Goal: Task Accomplishment & Management: Use online tool/utility

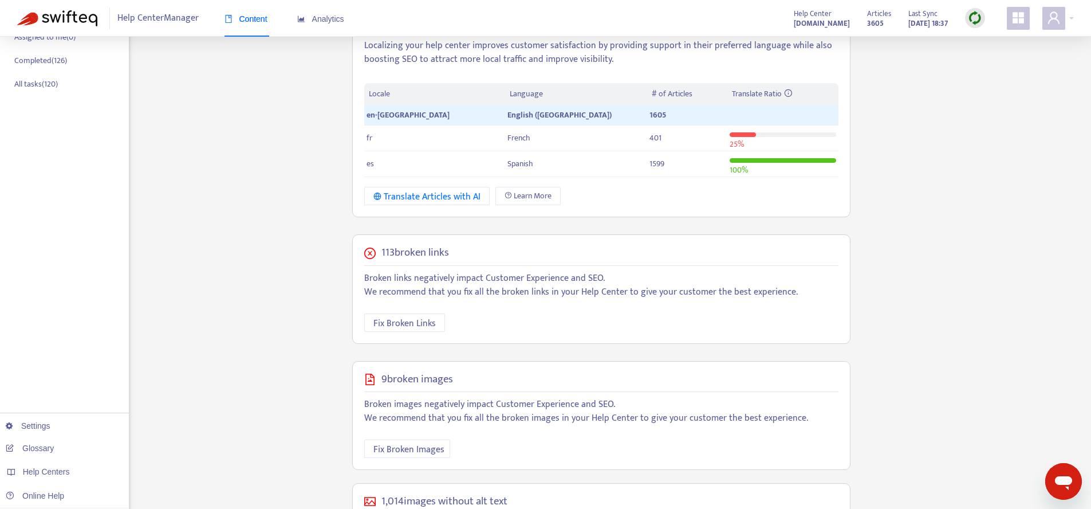
scroll to position [286, 0]
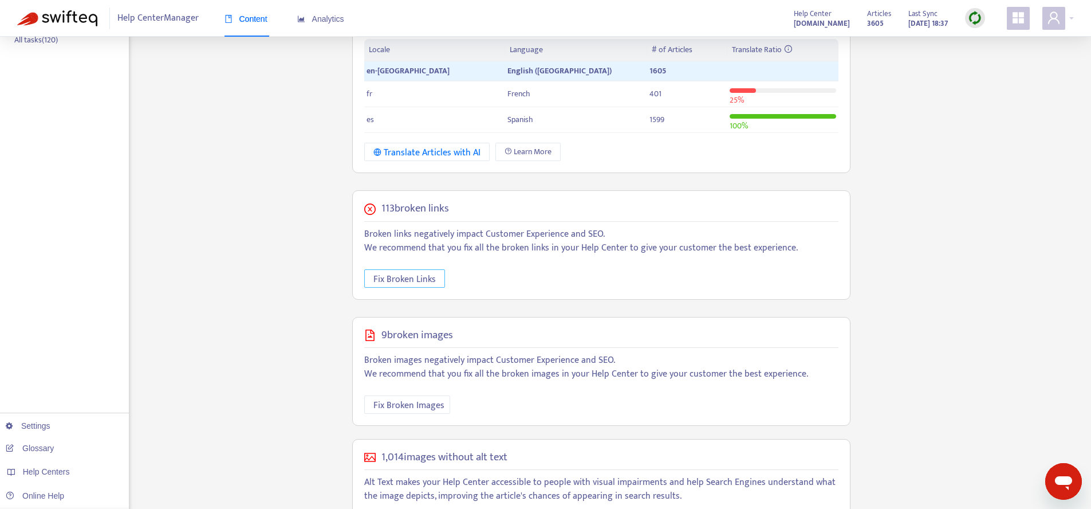
click at [430, 272] on span "Fix Broken Links" at bounding box center [405, 279] width 62 height 14
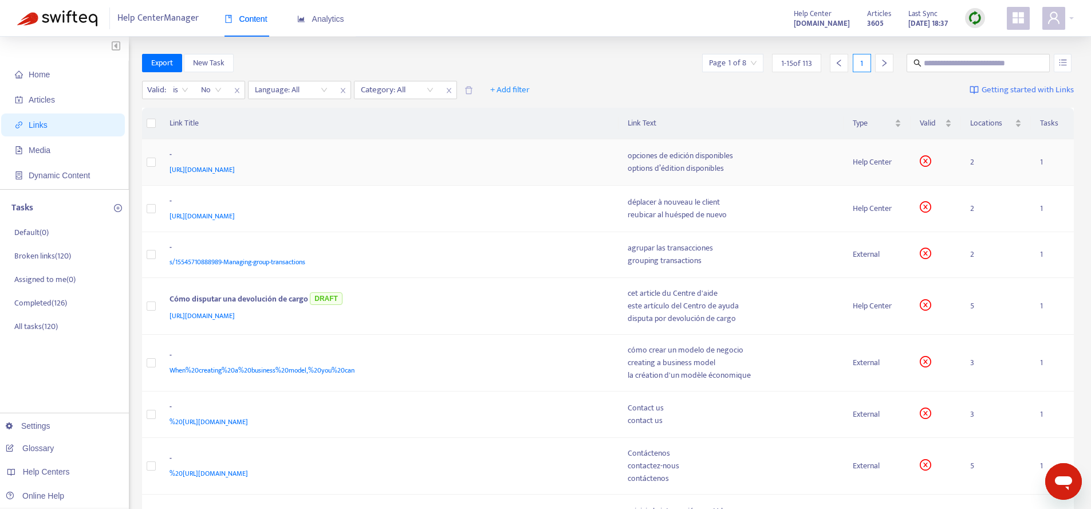
click at [830, 184] on td "opciones de edición disponibles options d’édition disponibles" at bounding box center [731, 162] width 225 height 46
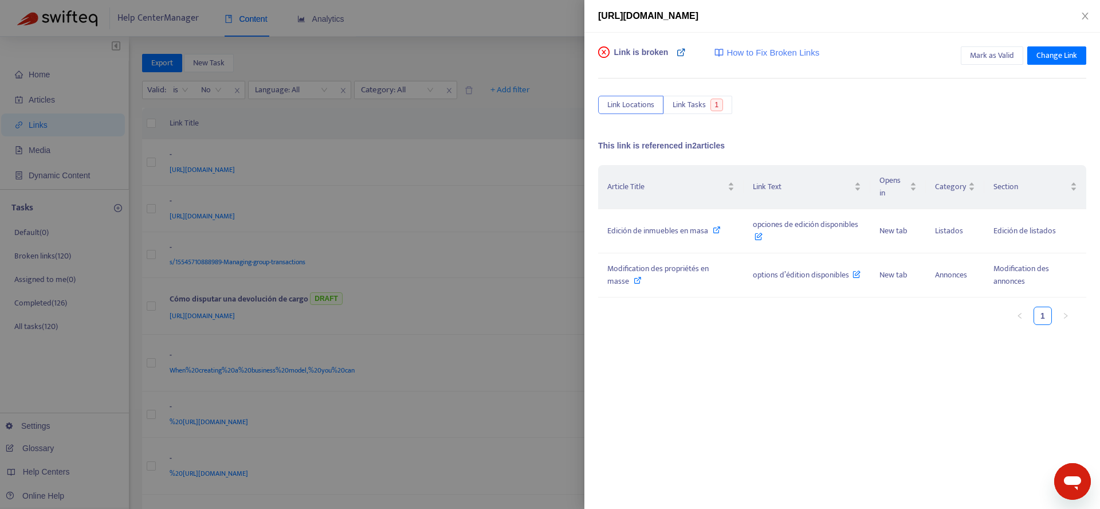
click at [683, 56] on icon at bounding box center [681, 52] width 9 height 9
click at [435, 299] on div at bounding box center [550, 254] width 1100 height 509
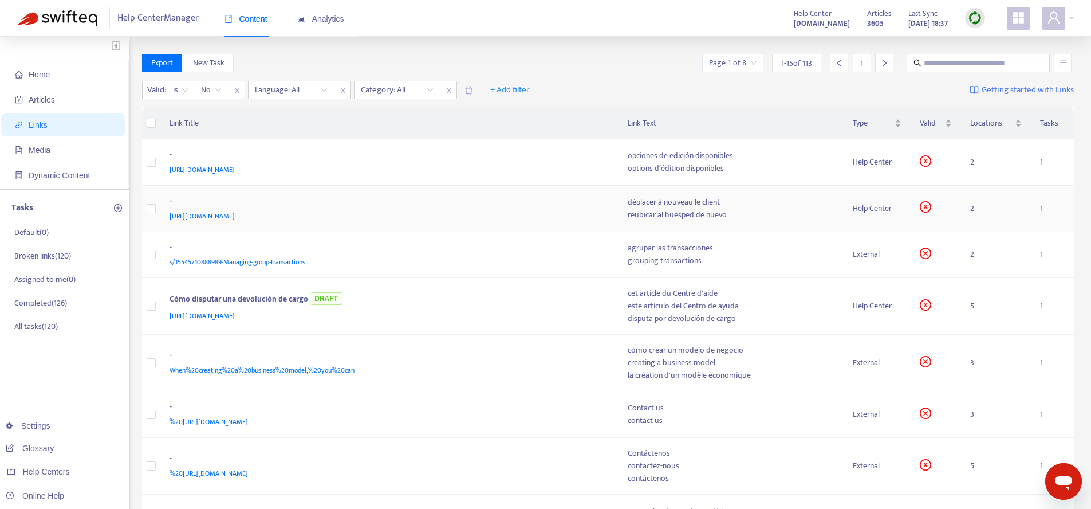
click at [551, 219] on div "[URL][DOMAIN_NAME]" at bounding box center [388, 216] width 436 height 13
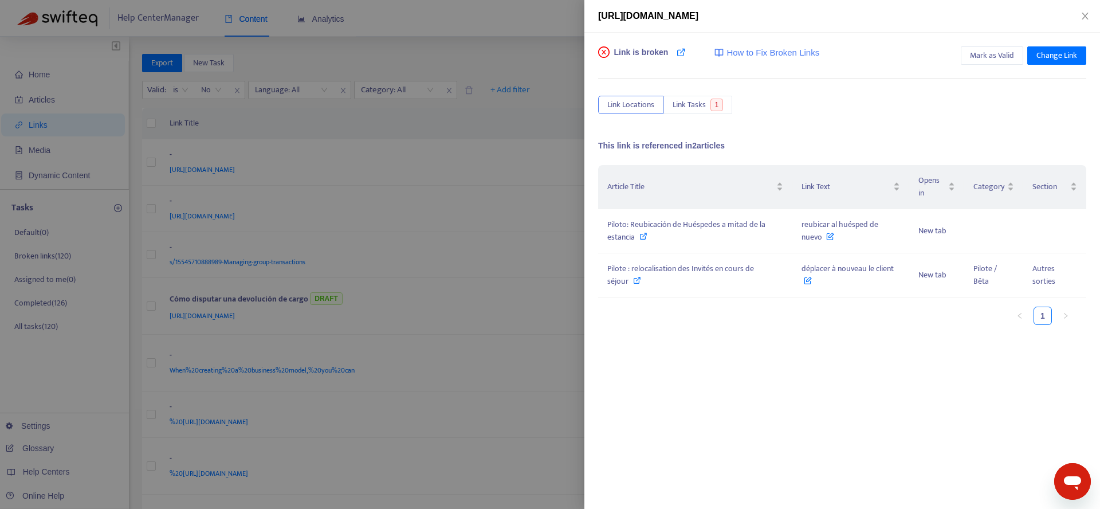
click at [484, 279] on div at bounding box center [550, 254] width 1100 height 509
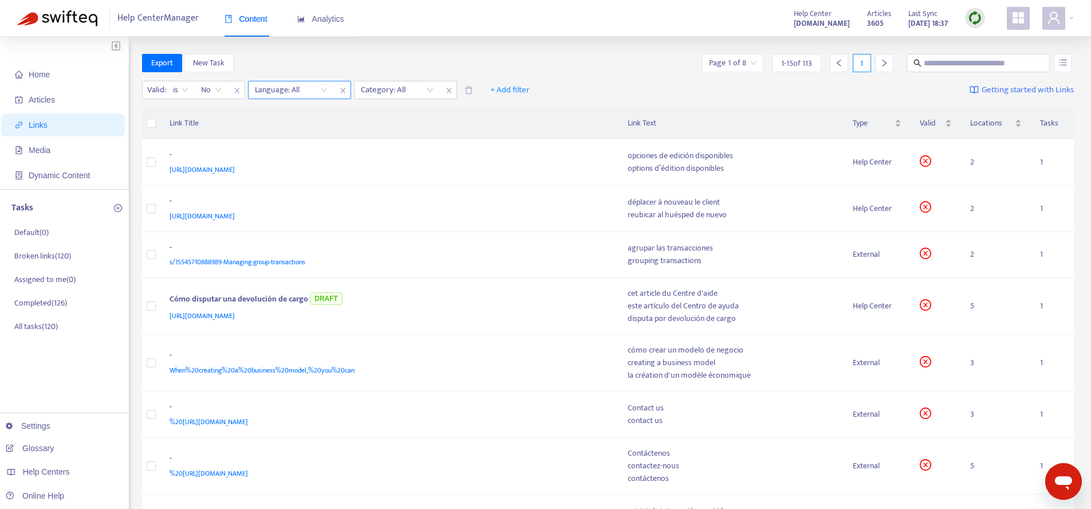
click at [290, 87] on div at bounding box center [285, 90] width 69 height 14
click at [298, 118] on div "en-[GEOGRAPHIC_DATA]" at bounding box center [357, 112] width 199 height 13
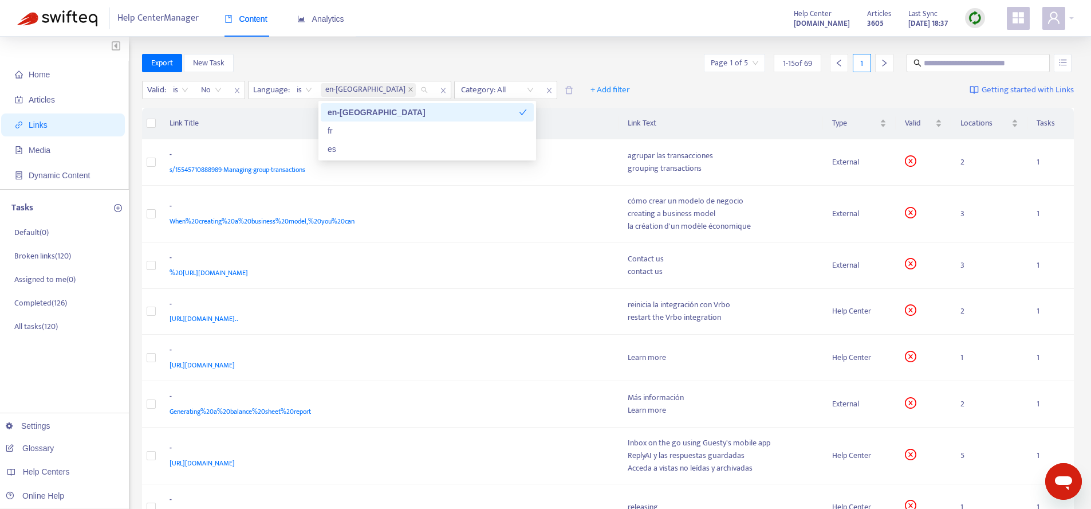
click at [638, 74] on div "Export New Task Page 1 of 5 1 - 15 of 69 1" at bounding box center [608, 65] width 933 height 23
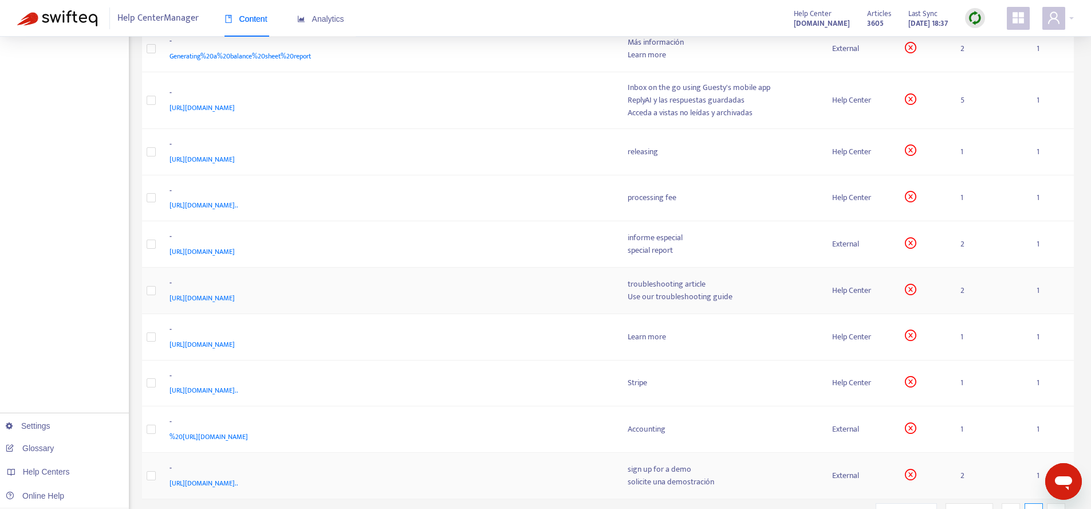
scroll to position [410, 0]
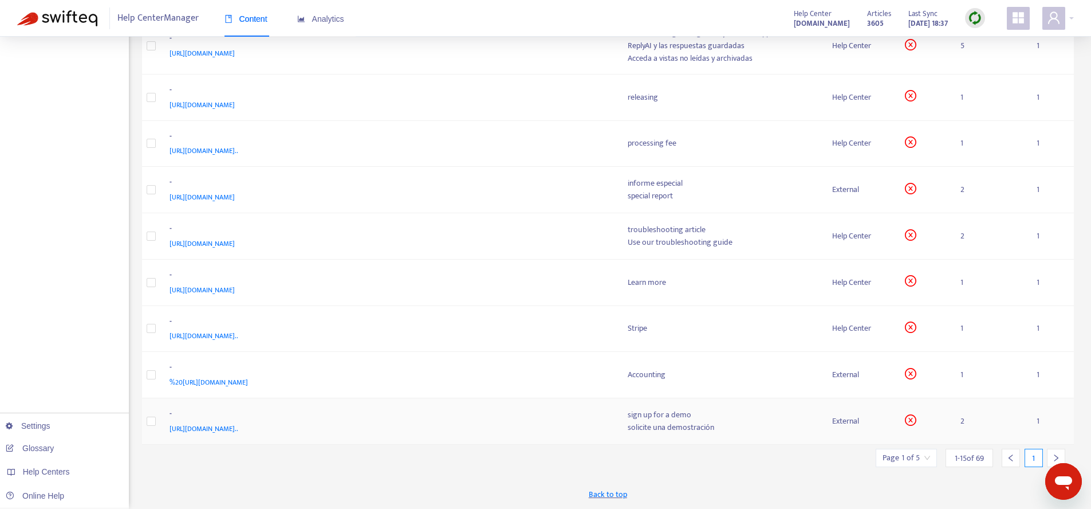
click at [490, 399] on td "- [URL][DOMAIN_NAME].." at bounding box center [389, 421] width 458 height 46
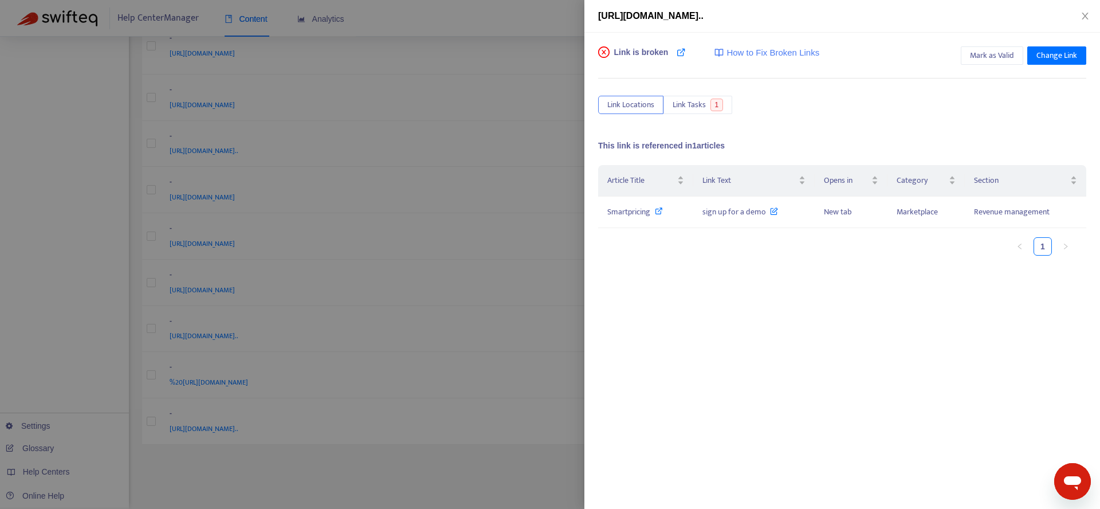
click at [501, 378] on div at bounding box center [550, 254] width 1100 height 509
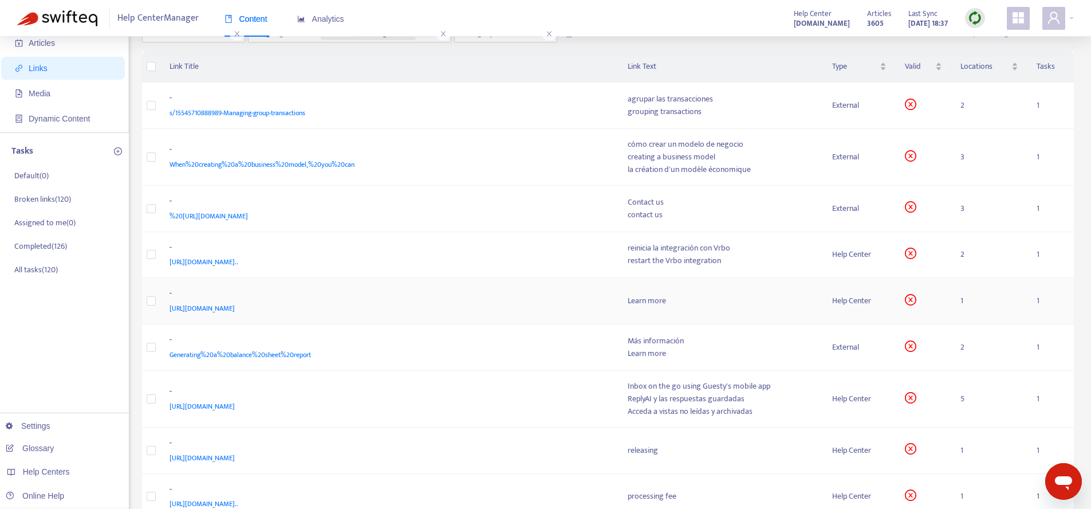
scroll to position [0, 0]
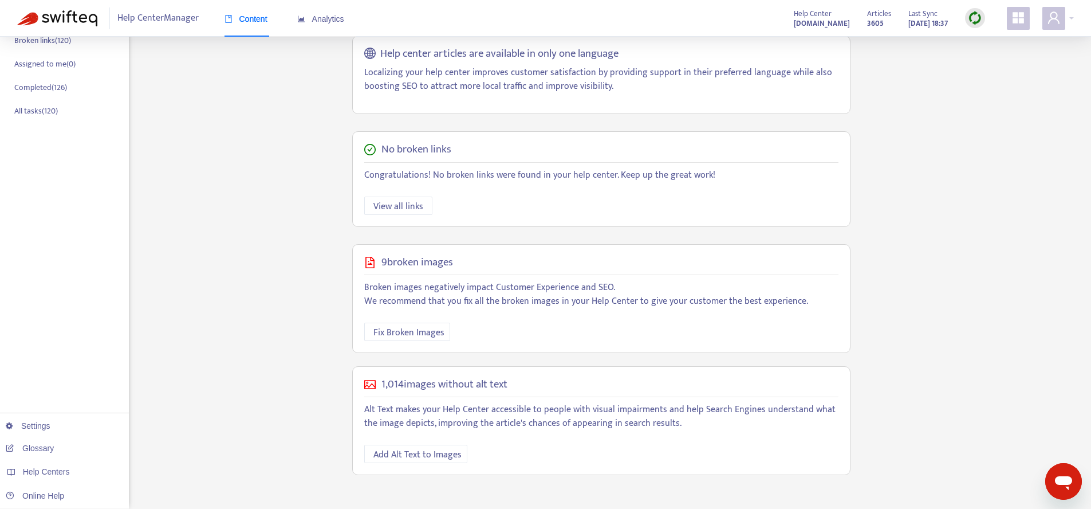
scroll to position [282, 0]
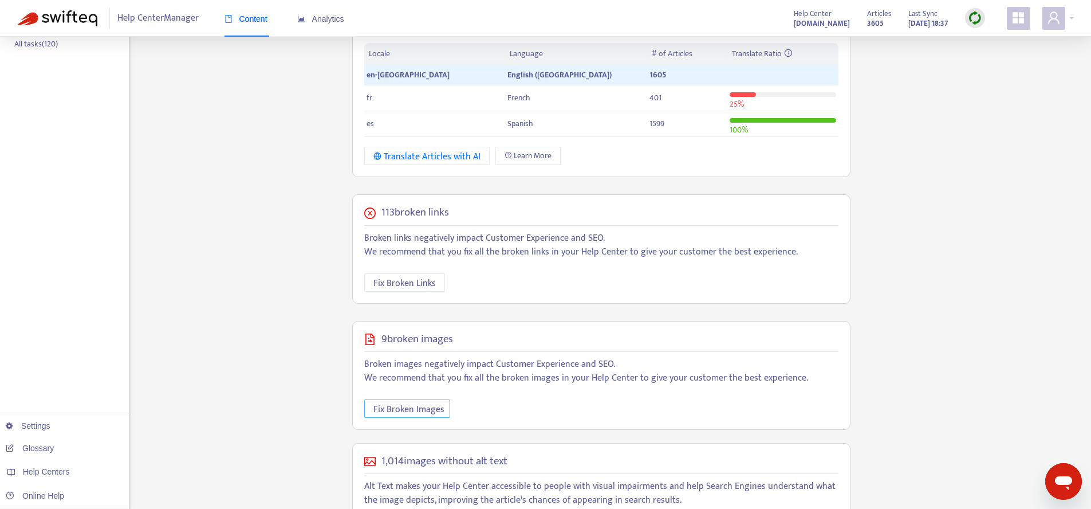
click at [398, 402] on span "Fix Broken Images" at bounding box center [409, 409] width 71 height 14
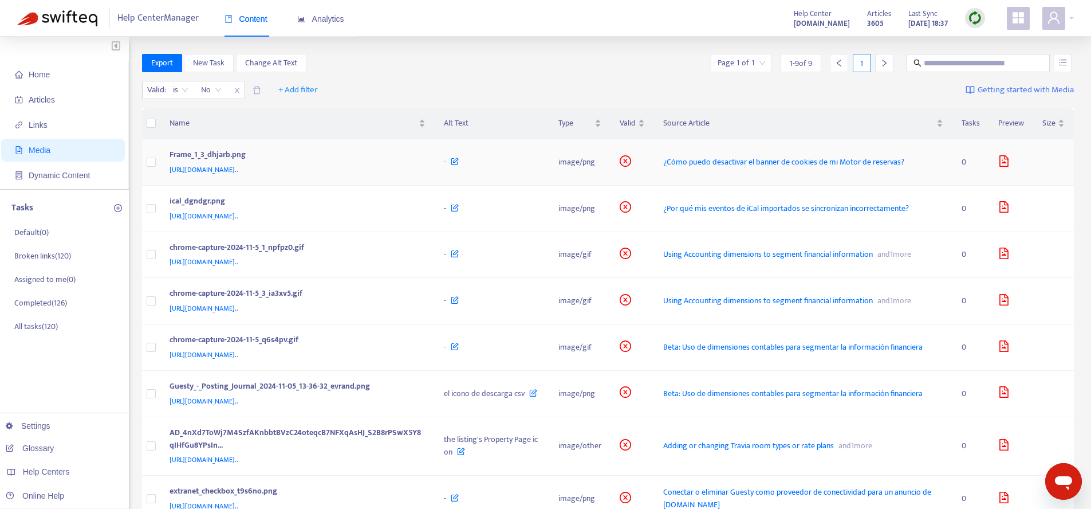
click at [238, 174] on span "[URL][DOMAIN_NAME].." at bounding box center [204, 169] width 69 height 11
click at [510, 261] on div "-" at bounding box center [492, 254] width 96 height 13
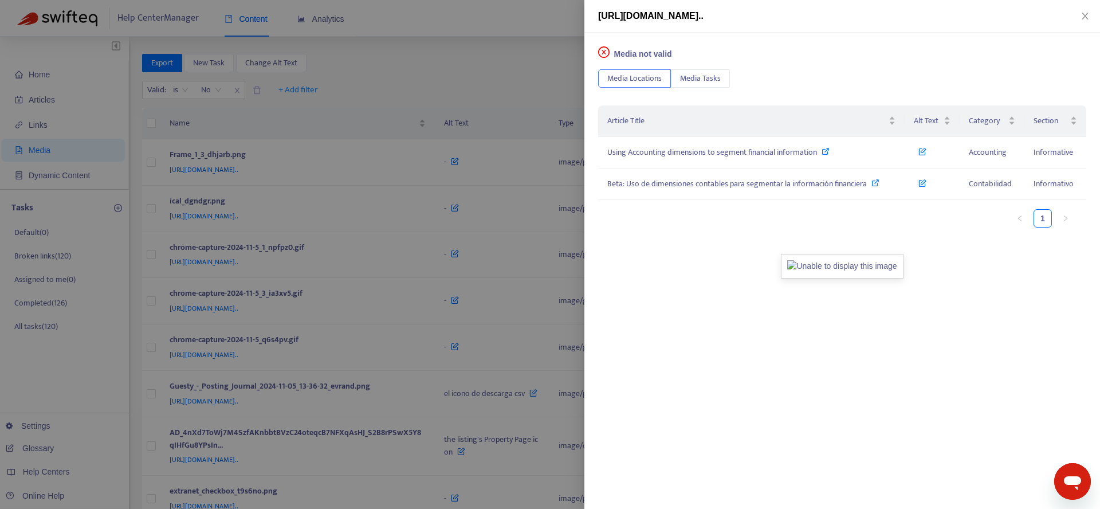
click at [501, 311] on div at bounding box center [550, 254] width 1100 height 509
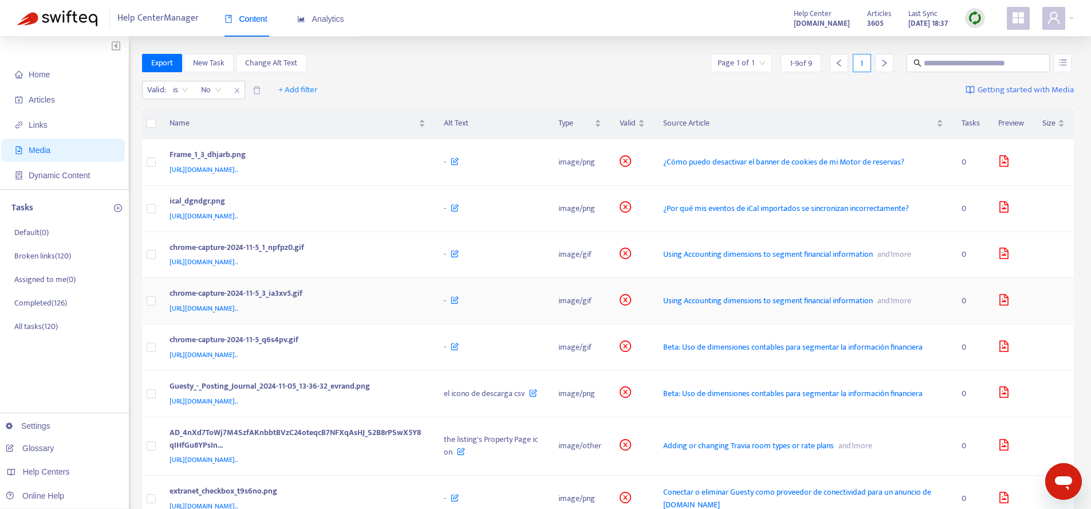
click at [504, 307] on div "-" at bounding box center [492, 300] width 96 height 13
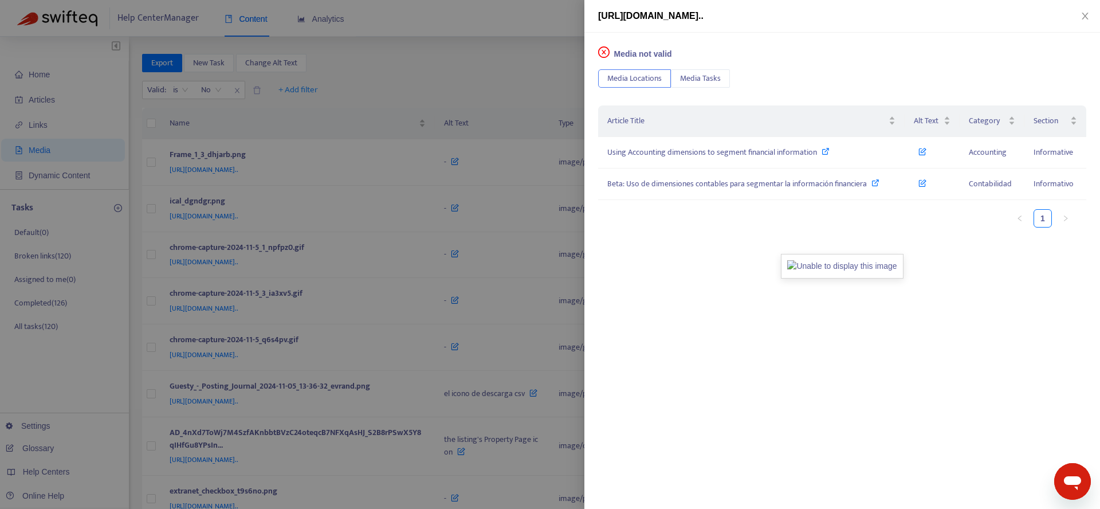
click at [572, 378] on div at bounding box center [550, 254] width 1100 height 509
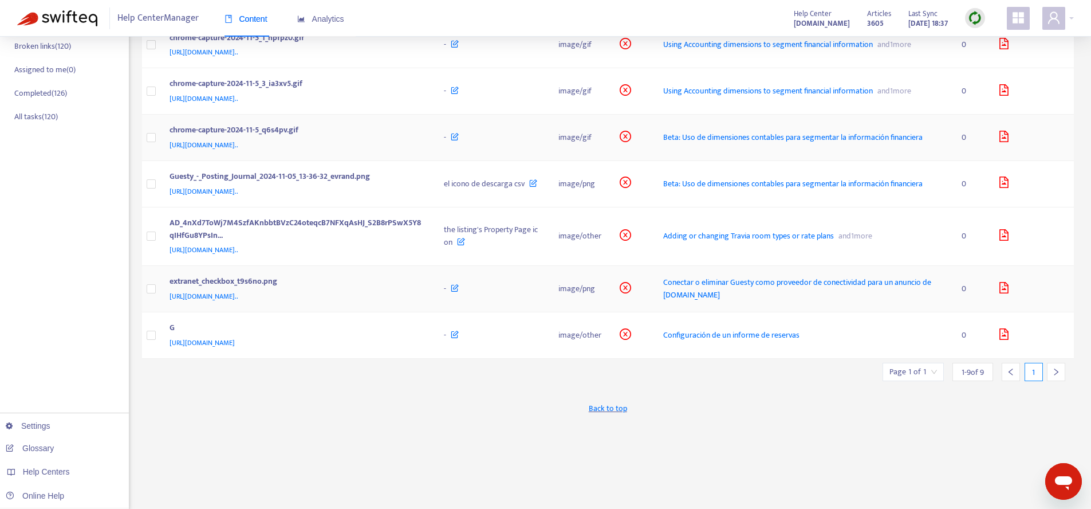
scroll to position [237, 0]
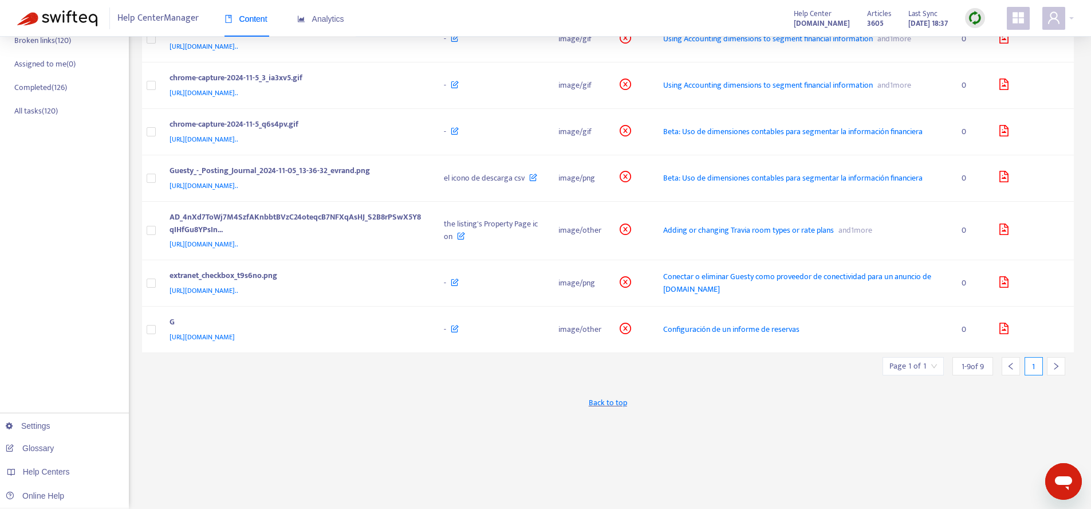
click at [1048, 375] on div at bounding box center [1056, 366] width 18 height 18
